Goal: Task Accomplishment & Management: Complete application form

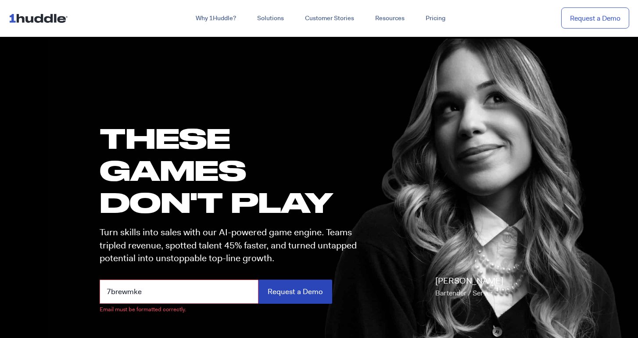
type input "7brewmke"
click at [292, 291] on input "Request a Demo" at bounding box center [296, 292] width 74 height 24
click at [310, 288] on input "Request a Demo" at bounding box center [296, 292] width 74 height 24
click at [220, 280] on input "7brewmke" at bounding box center [179, 292] width 159 height 24
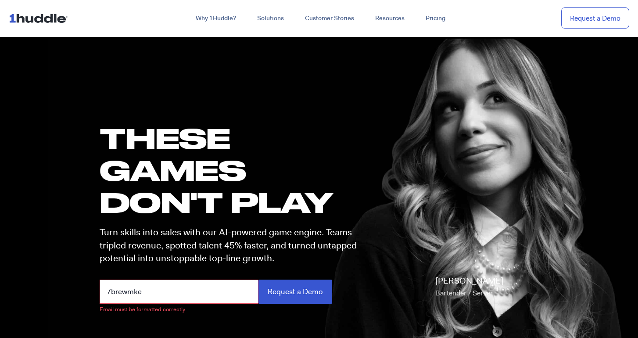
click at [220, 280] on input "7brewmke" at bounding box center [179, 292] width 159 height 24
type input "[PERSON_NAME]"
type input "[EMAIL_ADDRESS][DOMAIN_NAME]"
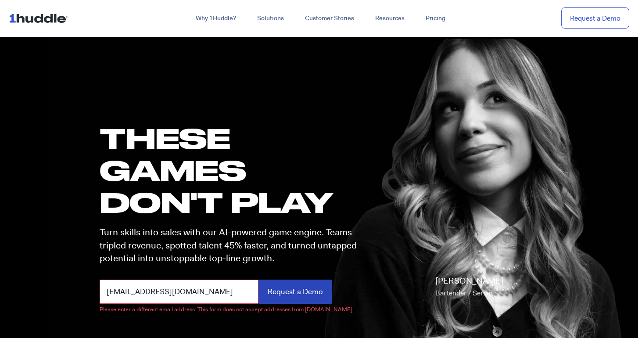
click at [303, 288] on input "Request a Demo" at bounding box center [296, 292] width 74 height 24
click at [304, 297] on input "Request a Demo" at bounding box center [296, 292] width 74 height 24
click at [297, 292] on input "Request a Demo" at bounding box center [296, 292] width 74 height 24
click at [285, 288] on input "Request a Demo" at bounding box center [296, 292] width 74 height 24
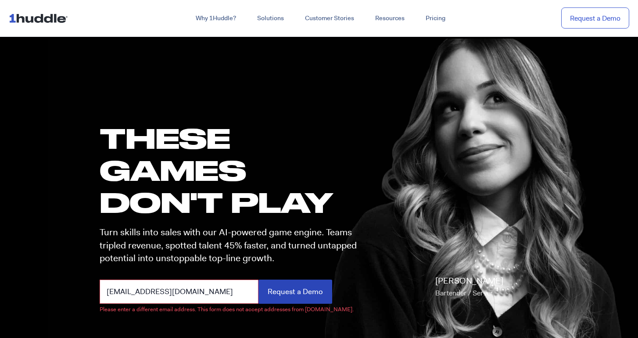
click at [285, 288] on input "Request a Demo" at bounding box center [296, 292] width 74 height 24
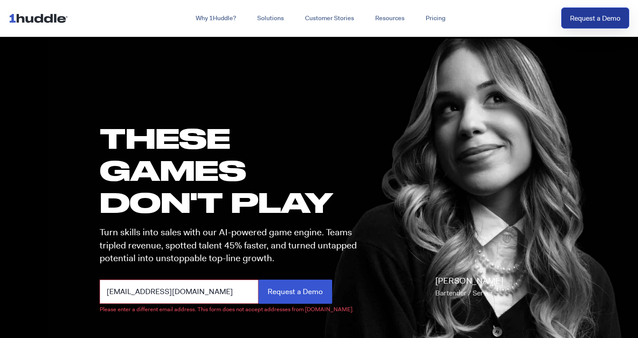
click at [595, 18] on link "Request a Demo" at bounding box center [596, 18] width 68 height 22
